Goal: Task Accomplishment & Management: Complete application form

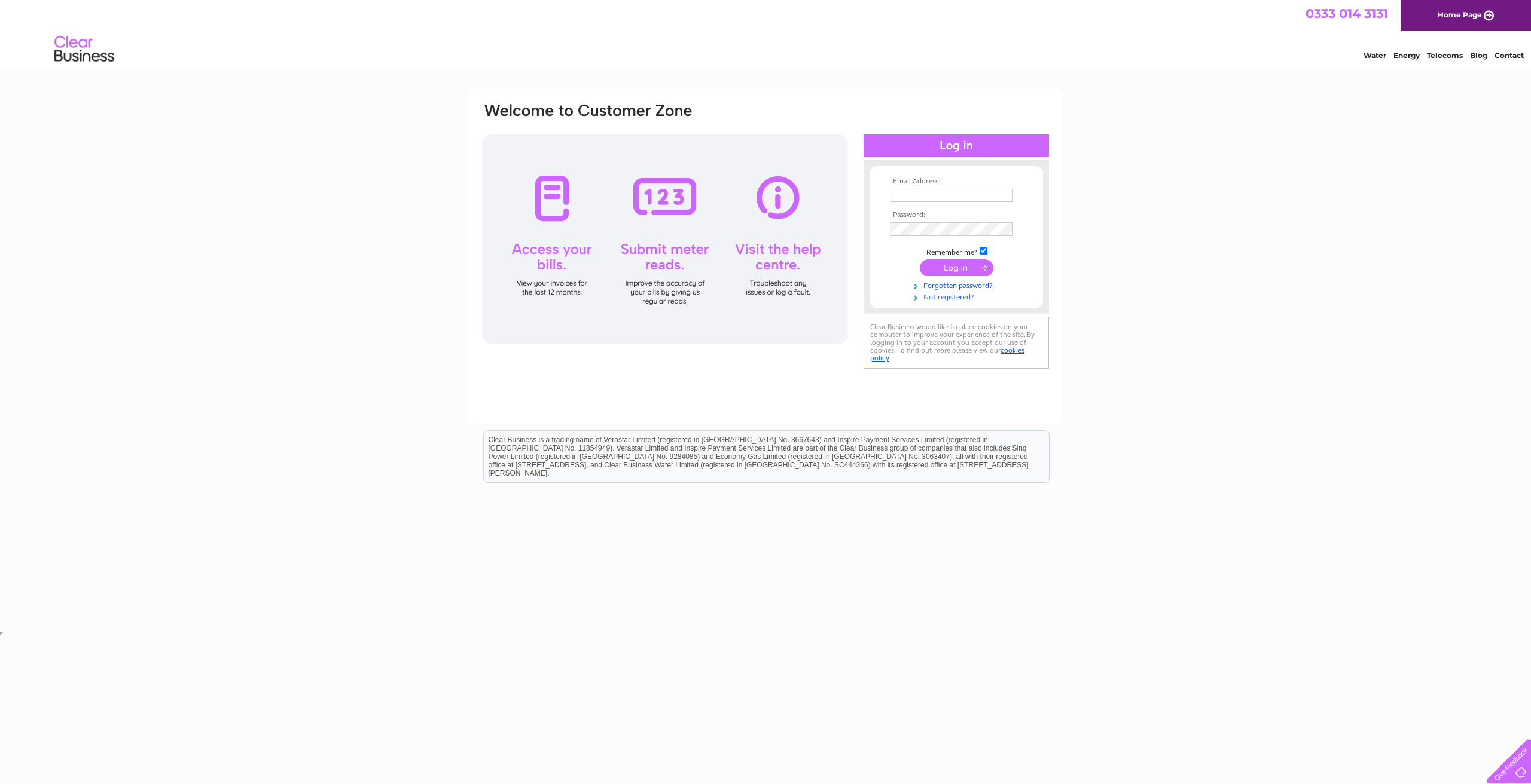
click at [958, 293] on link "Not registered?" at bounding box center [957, 296] width 136 height 12
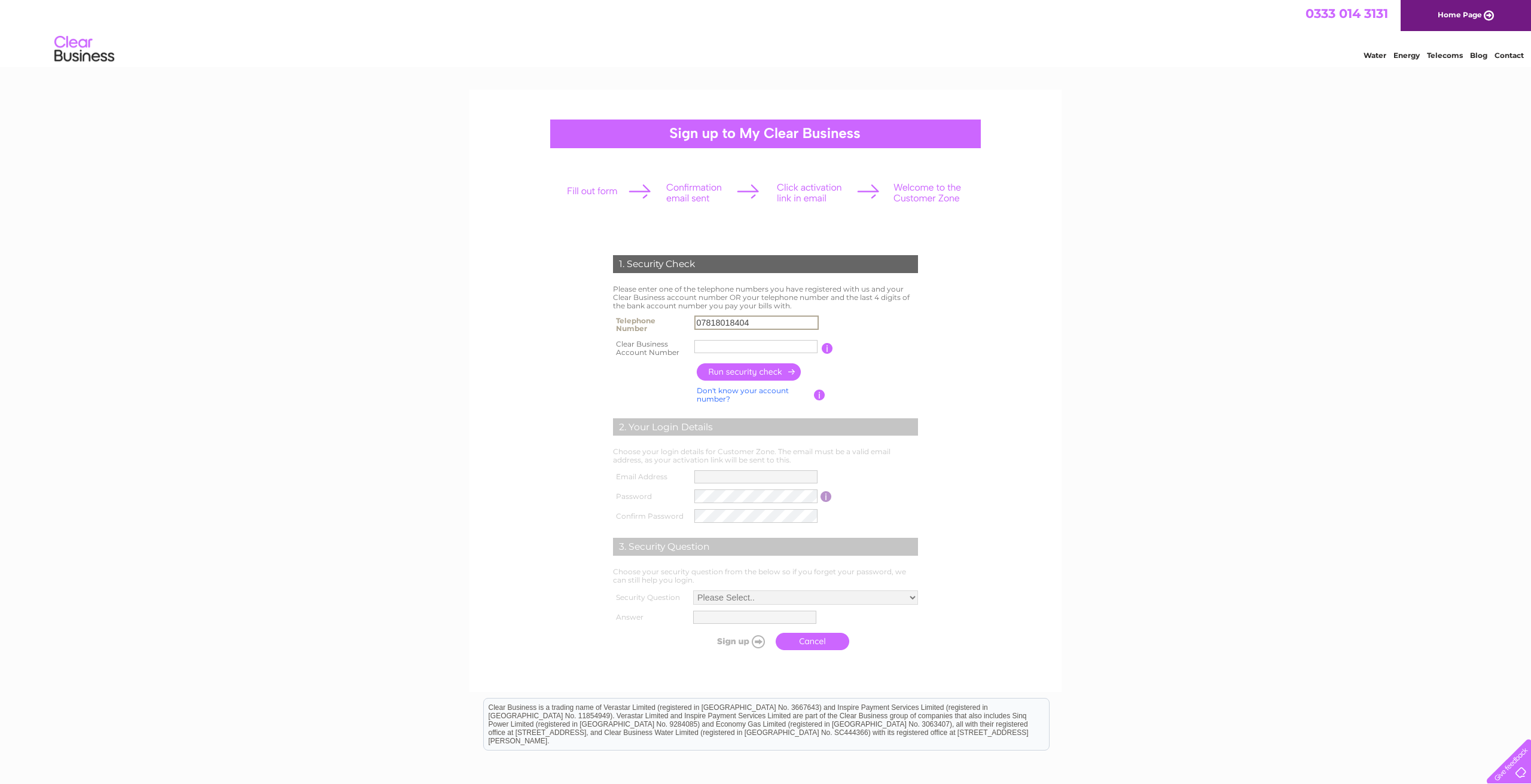
type input "07818018404"
click at [825, 346] on input "button" at bounding box center [826, 349] width 12 height 11
click at [759, 345] on input "text" at bounding box center [756, 346] width 123 height 13
click at [815, 392] on input "button" at bounding box center [819, 395] width 12 height 11
click at [776, 350] on input "CB3030935" at bounding box center [756, 346] width 123 height 13
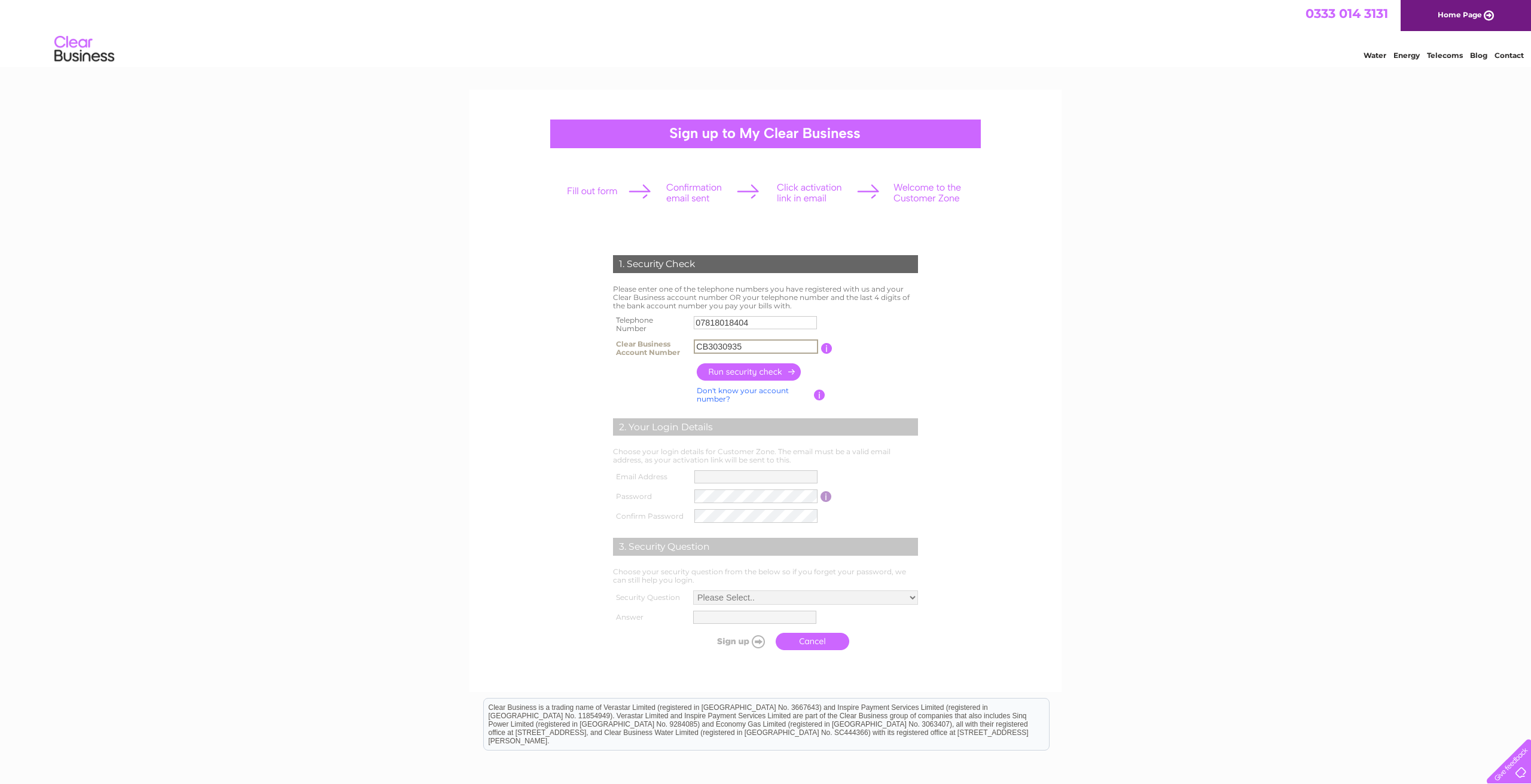
click at [707, 346] on input "CB3030935" at bounding box center [756, 347] width 124 height 14
click at [728, 371] on input "button" at bounding box center [749, 372] width 105 height 17
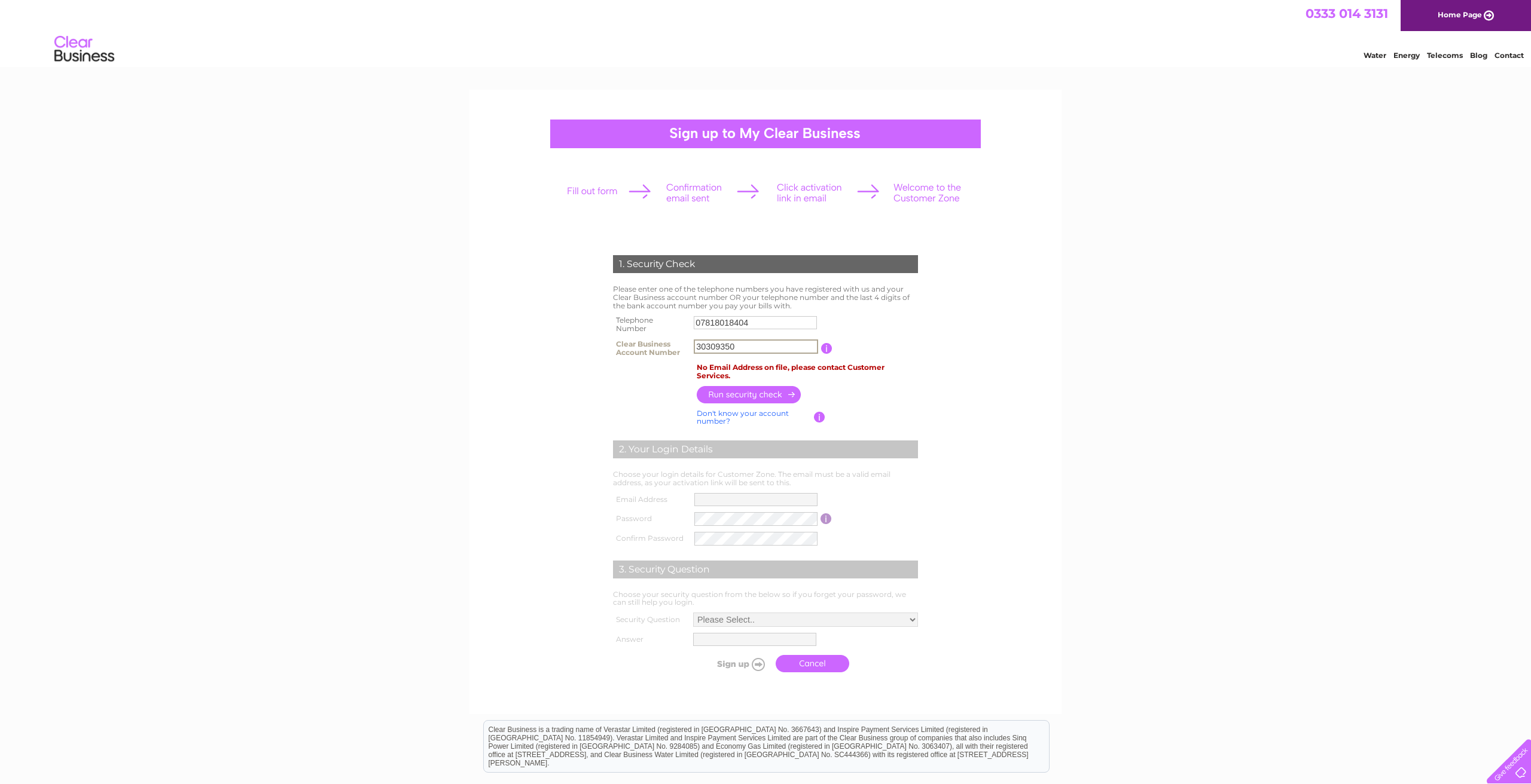
click at [698, 346] on input "30309350" at bounding box center [756, 347] width 124 height 14
type input "30309350"
click at [747, 347] on input "30309350" at bounding box center [756, 347] width 124 height 14
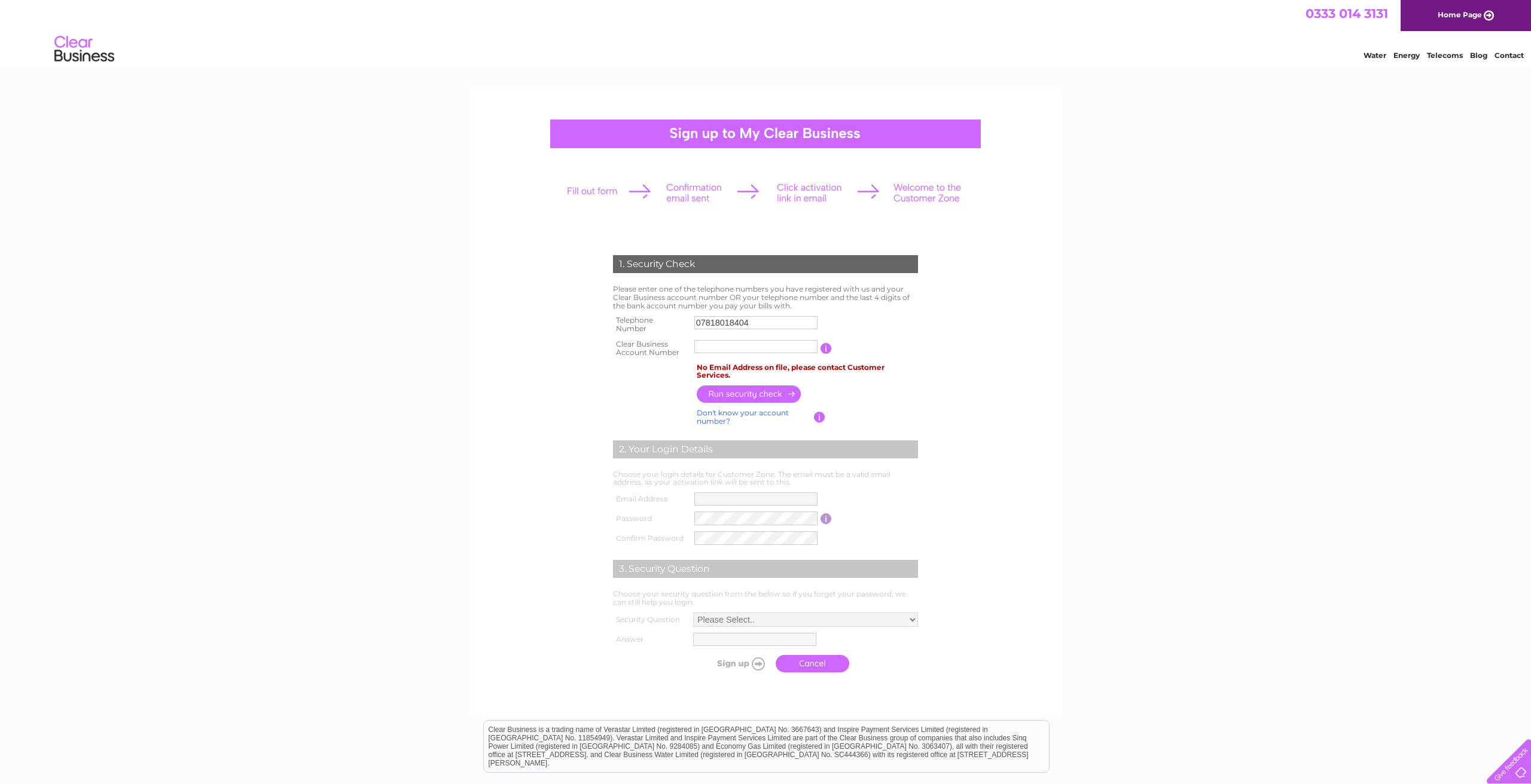
click at [827, 344] on input "button" at bounding box center [826, 349] width 12 height 11
click at [827, 322] on table "Telephone Number 07818018404 Clear Business Account Number You will find your a…" at bounding box center [766, 336] width 311 height 47
click at [786, 342] on input "text" at bounding box center [756, 346] width 123 height 13
paste input "30309350"
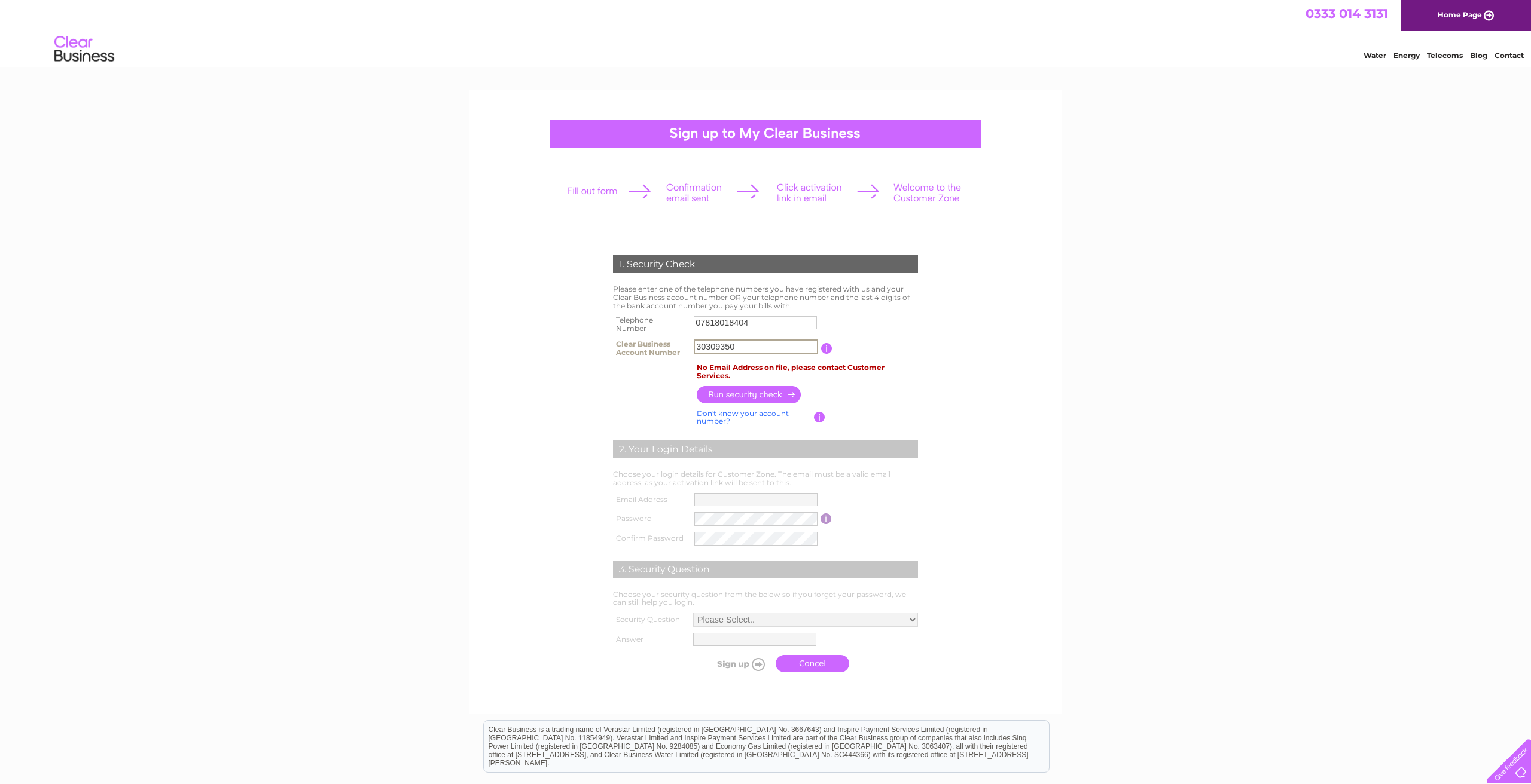
type input "30309350"
click at [757, 394] on input "button" at bounding box center [749, 394] width 105 height 17
click at [757, 320] on input "07818018404" at bounding box center [756, 323] width 124 height 14
type input "07939222763"
click at [766, 392] on input "button" at bounding box center [749, 394] width 105 height 17
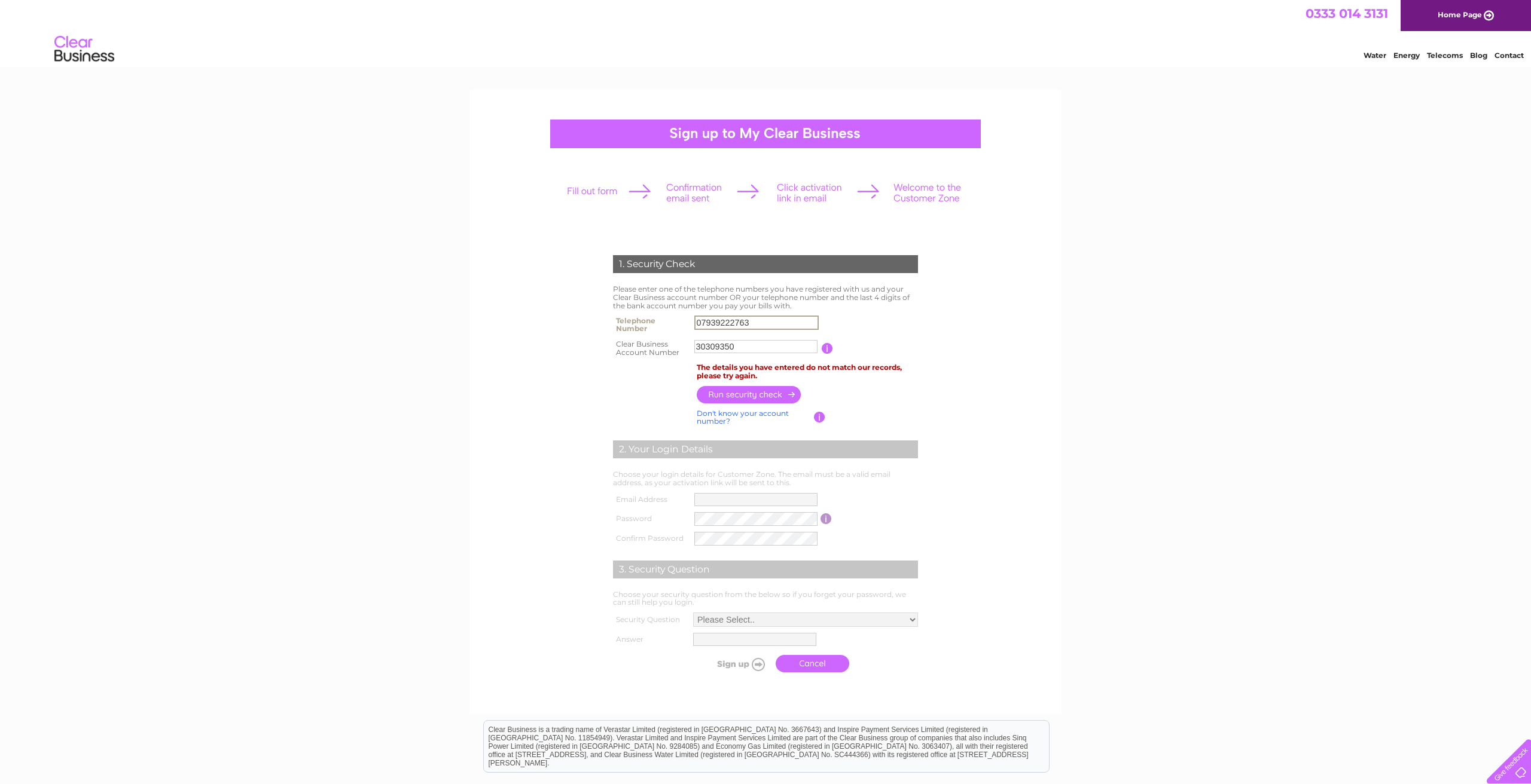
click at [763, 322] on input "07939222763" at bounding box center [756, 323] width 124 height 14
drag, startPoint x: 763, startPoint y: 324, endPoint x: 582, endPoint y: 329, distance: 181.1
click at [576, 320] on form "1. Security Check Please enter one of the telephone numbers you have registered…" at bounding box center [766, 466] width 569 height 471
type input "01307461818"
click at [759, 395] on input "button" at bounding box center [749, 394] width 105 height 17
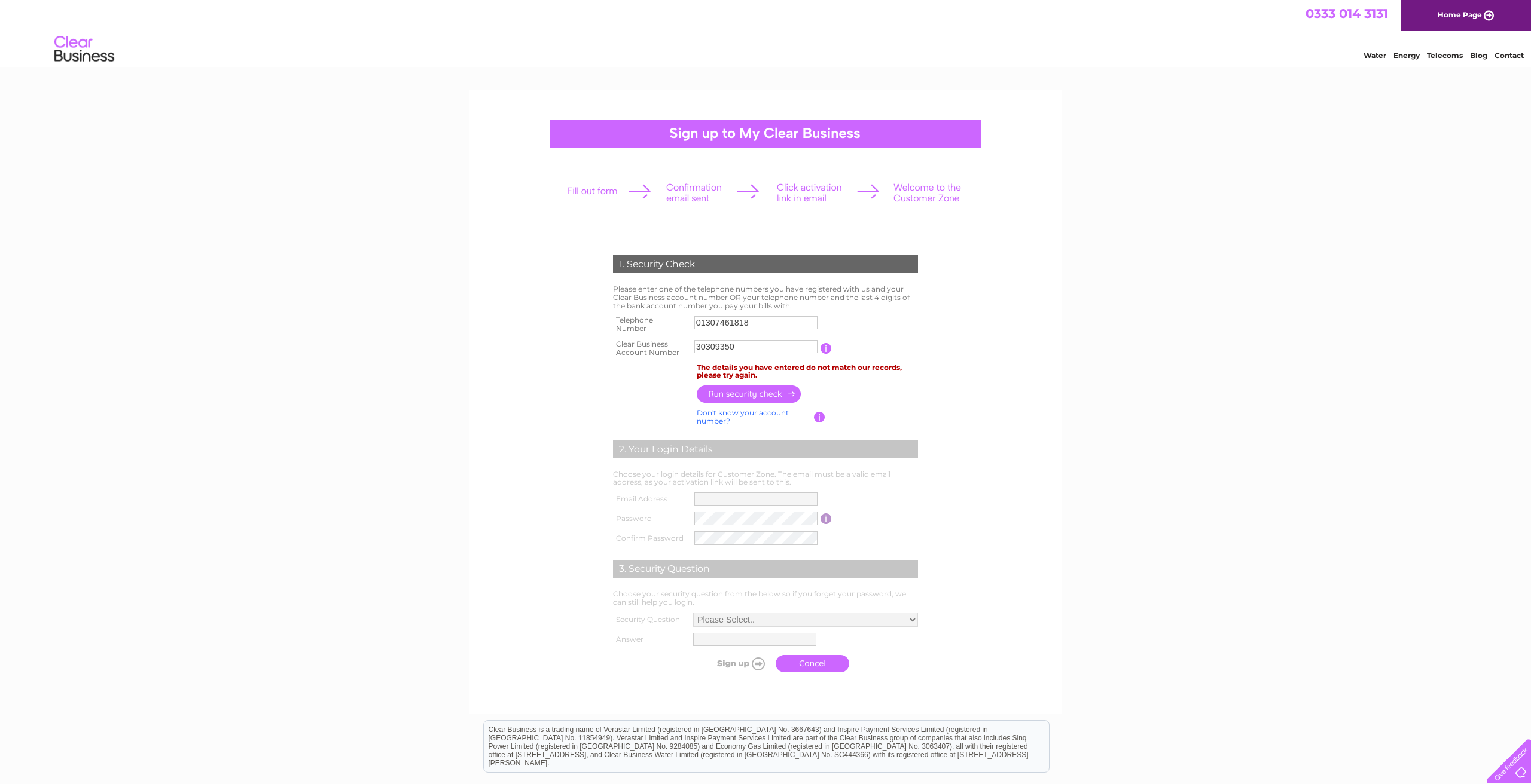
click at [764, 322] on input "01307461818" at bounding box center [756, 323] width 123 height 13
click at [763, 322] on input "01307461818" at bounding box center [756, 323] width 124 height 14
